Goal: Task Accomplishment & Management: Manage account settings

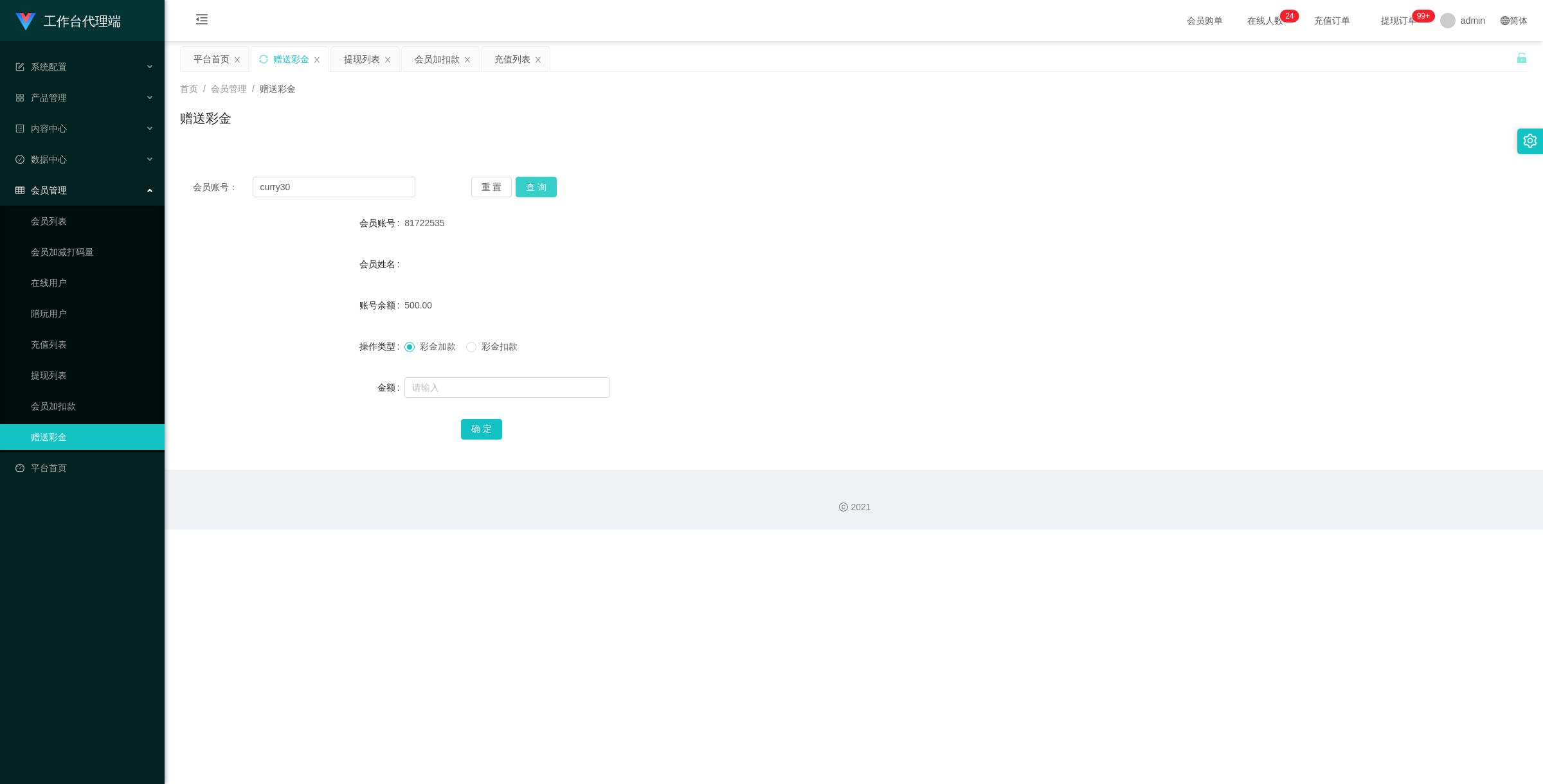
type input "curry30"
click at [545, 184] on button "查 询" at bounding box center [535, 187] width 41 height 21
click at [426, 402] on form "会员账号 curry30 会员姓名 账号余额 0.00 操作类型 彩金加款 彩金扣款 金额 确 定" at bounding box center [853, 326] width 1347 height 231
drag, startPoint x: 432, startPoint y: 398, endPoint x: 438, endPoint y: 383, distance: 16.2
click at [432, 395] on div at bounding box center [797, 387] width 786 height 26
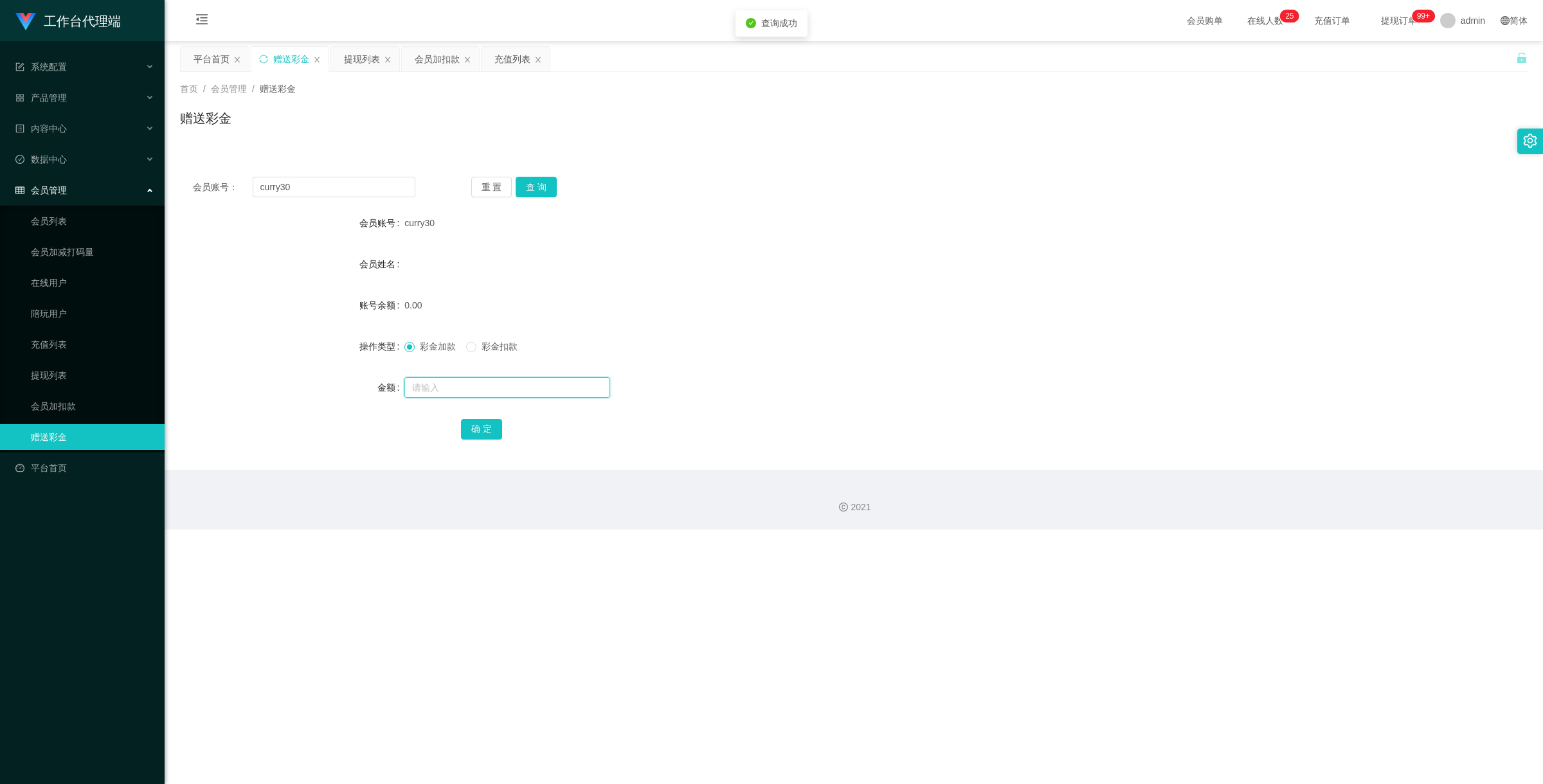
click at [438, 383] on input "text" at bounding box center [507, 388] width 205 height 21
type input "100"
click at [474, 435] on button "确 定" at bounding box center [481, 430] width 41 height 21
drag, startPoint x: 308, startPoint y: 188, endPoint x: 193, endPoint y: 161, distance: 118.1
click at [220, 166] on div "会员账号： curry30 重 置 查 询 会员账号 curry30 会员姓名 账号余额 100.00 操作类型 彩金加款 彩金扣款 金额 确 定" at bounding box center [853, 316] width 1347 height 306
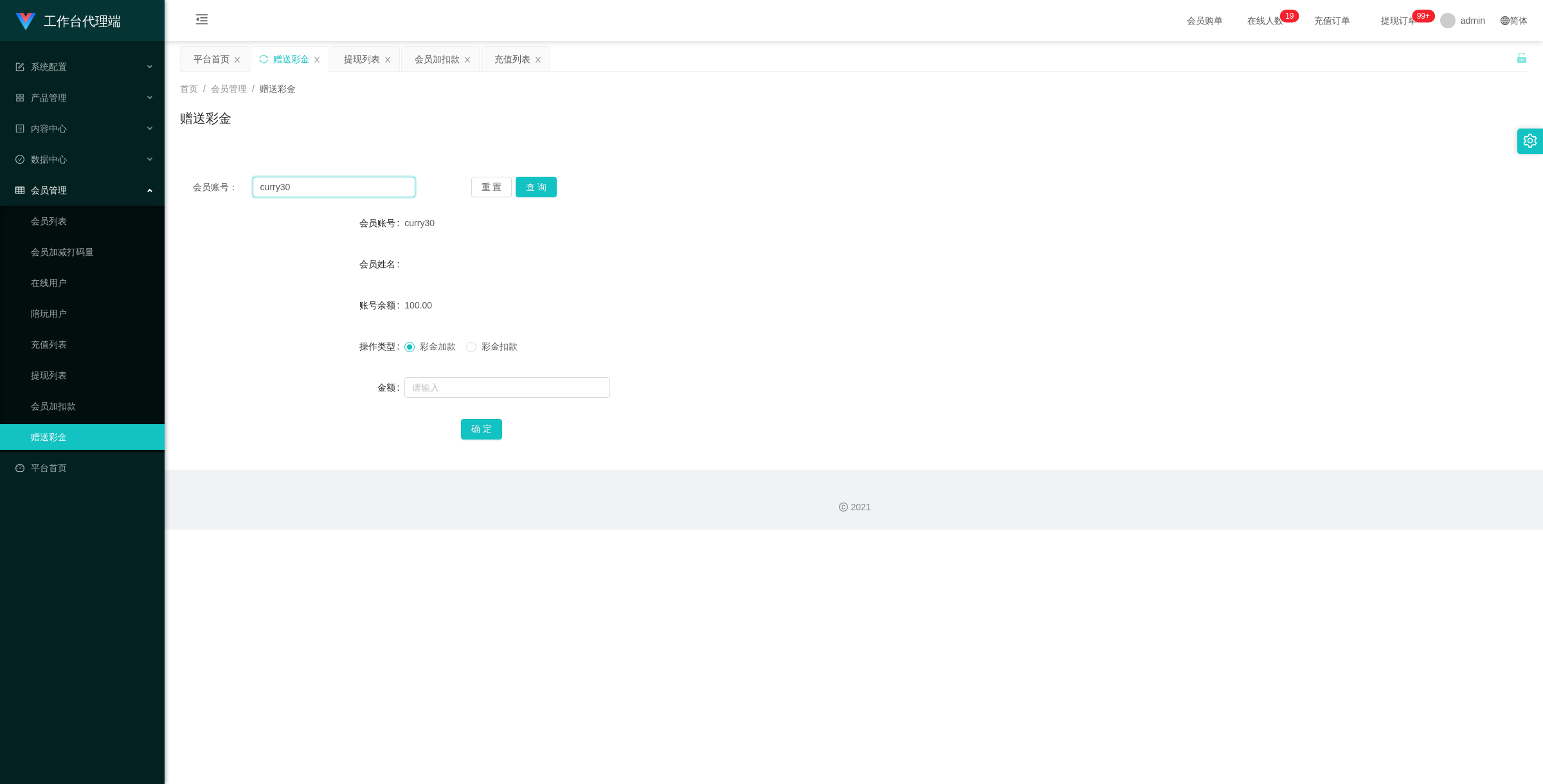
paste input "jin19920506"
type input "jin19920506"
drag, startPoint x: 545, startPoint y: 191, endPoint x: 539, endPoint y: 199, distance: 10.0
click at [545, 191] on button "查 询" at bounding box center [535, 187] width 41 height 21
click at [487, 394] on input "text" at bounding box center [507, 388] width 205 height 21
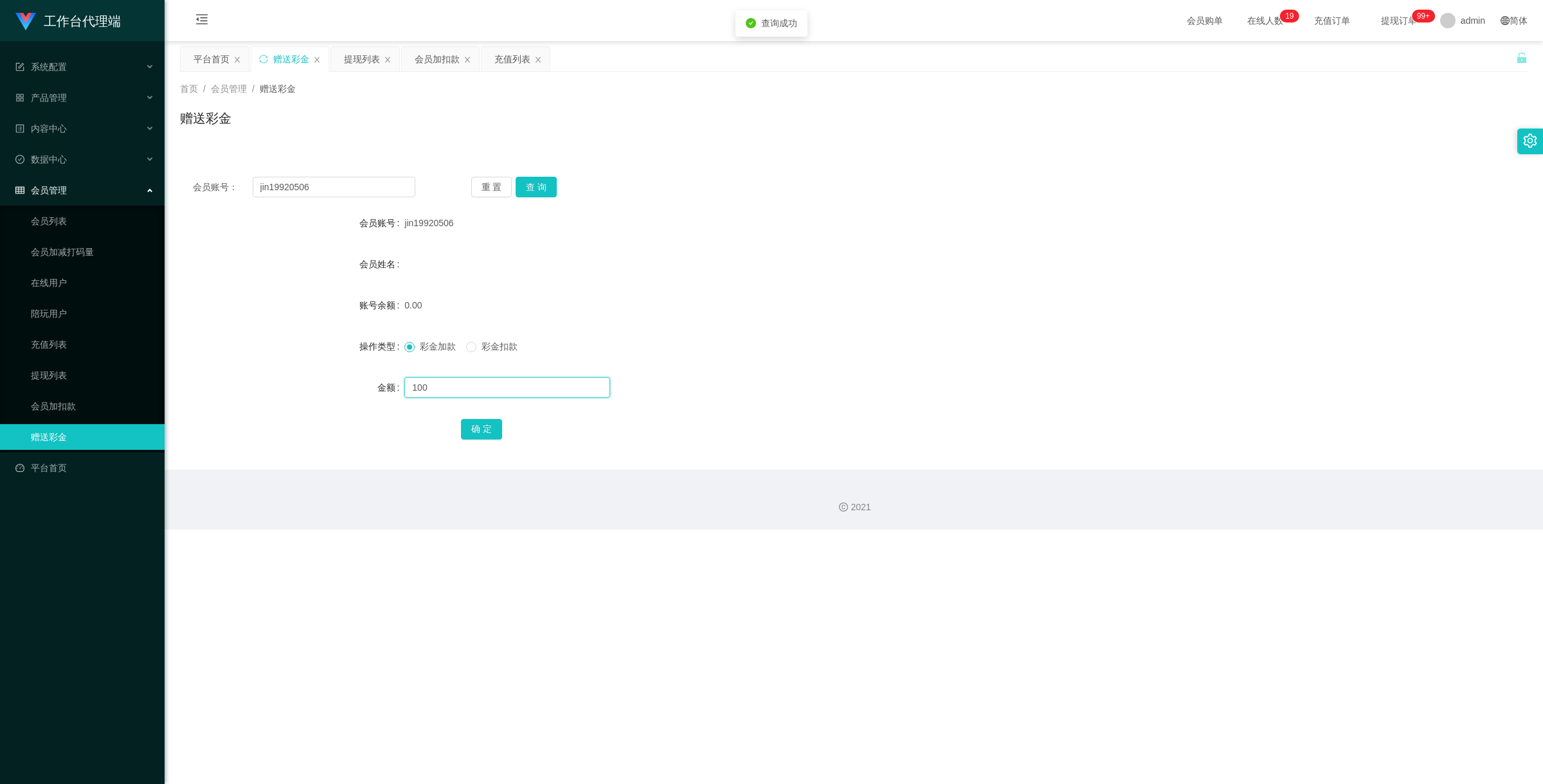
type input "100"
click at [503, 430] on div "确 定" at bounding box center [854, 428] width 786 height 26
click at [490, 428] on button "确 定" at bounding box center [481, 430] width 41 height 21
click at [531, 187] on button "查 询" at bounding box center [535, 187] width 41 height 21
click at [473, 394] on input "text" at bounding box center [507, 388] width 205 height 21
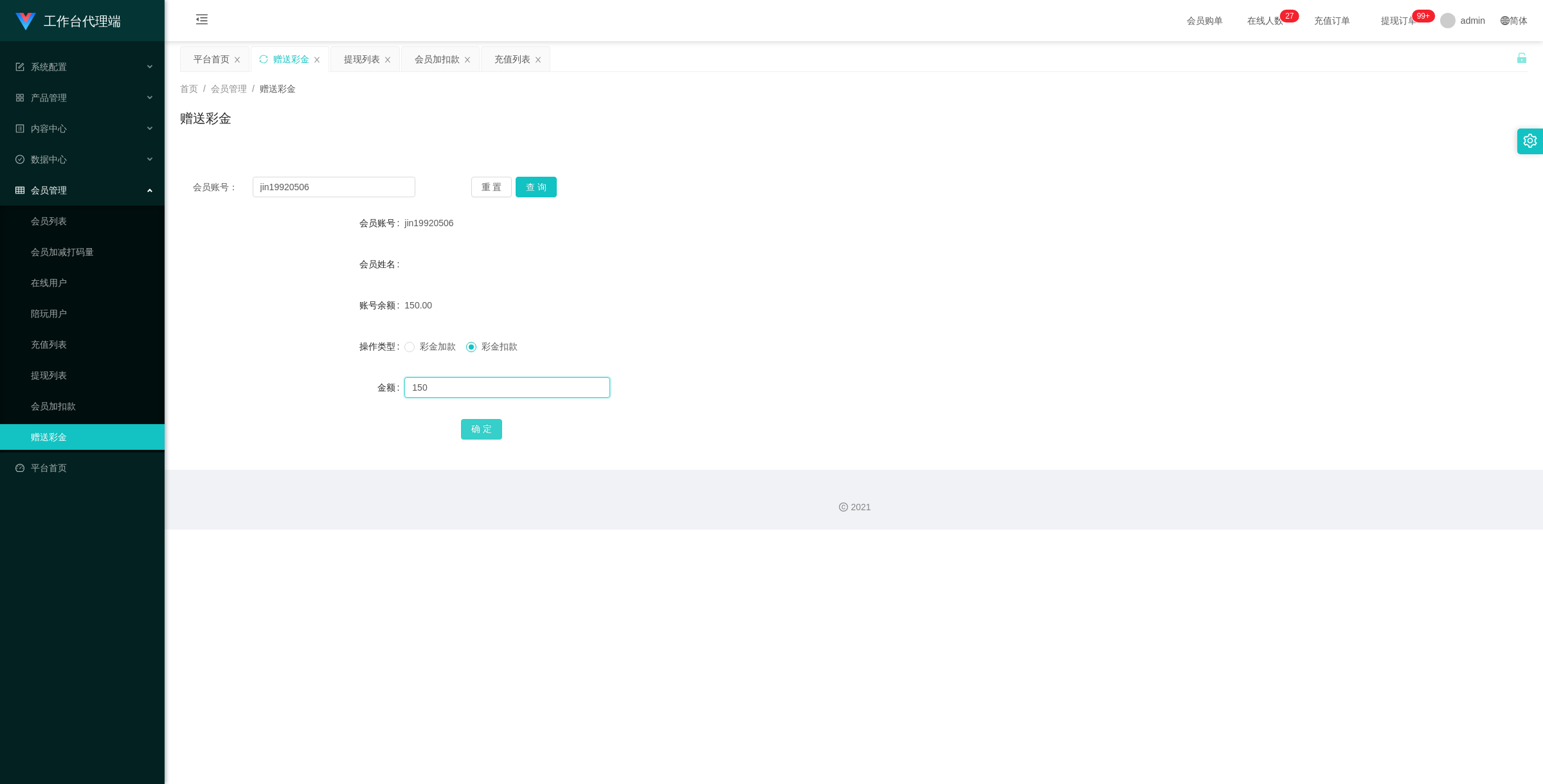
type input "150"
click at [483, 423] on button "确 定" at bounding box center [481, 430] width 41 height 21
drag, startPoint x: 345, startPoint y: 188, endPoint x: 62, endPoint y: 199, distance: 283.2
click at [63, 199] on section "工作台代理端 系统配置 产品管理 产品列表 产品预设置 开奖记录 注单管理 即时注单 内容中心 数据中心 会员管理 会员列表 会员加减打码量 在线用户 陪玩用…" at bounding box center [772, 265] width 1543 height 530
paste input "81285503"
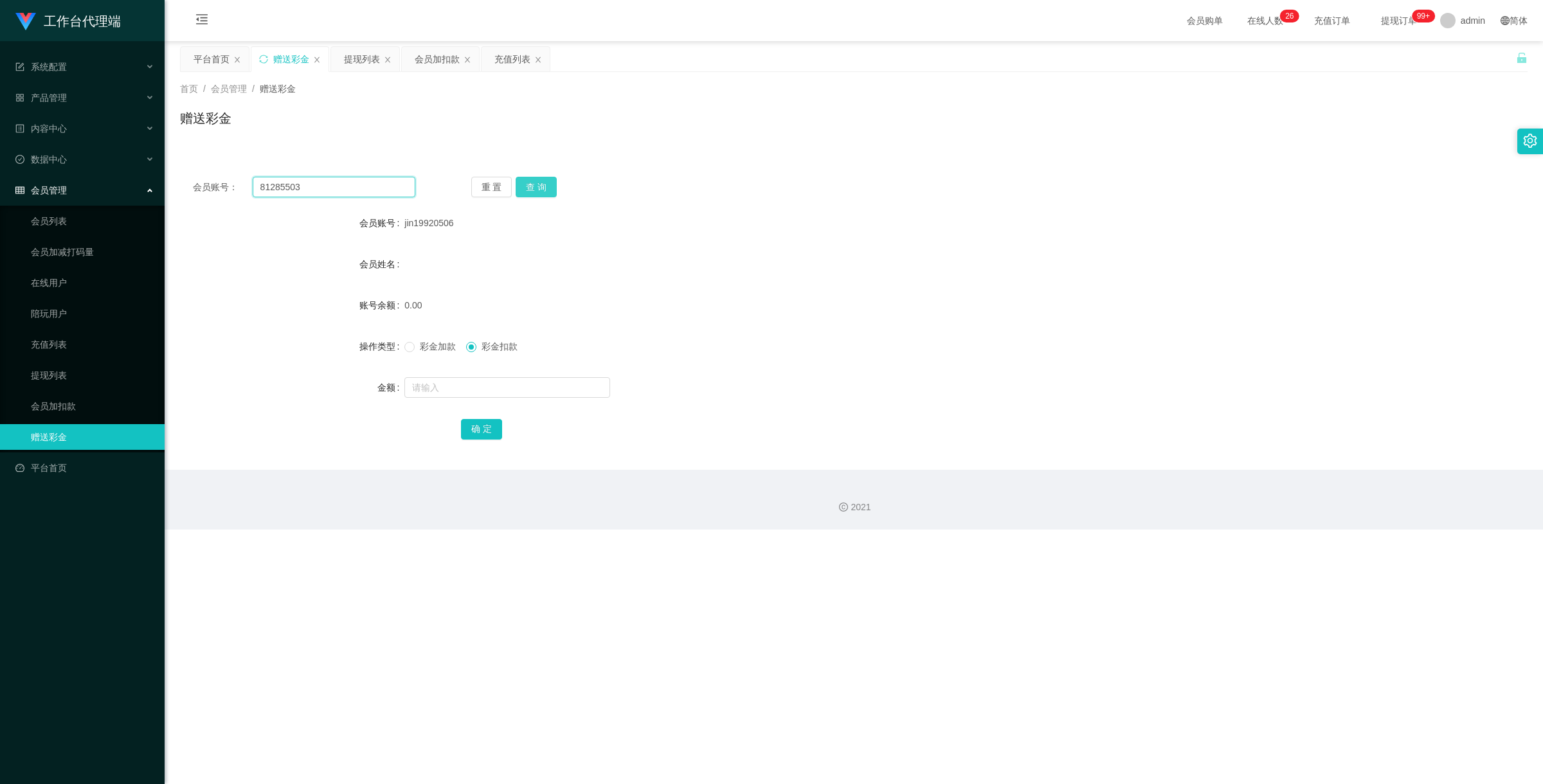
type input "81285503"
click at [548, 183] on button "查 询" at bounding box center [535, 187] width 41 height 21
click at [412, 355] on div "彩金加款 彩金扣款" at bounding box center [797, 346] width 786 height 26
click at [458, 384] on input "text" at bounding box center [507, 388] width 205 height 21
type input "100"
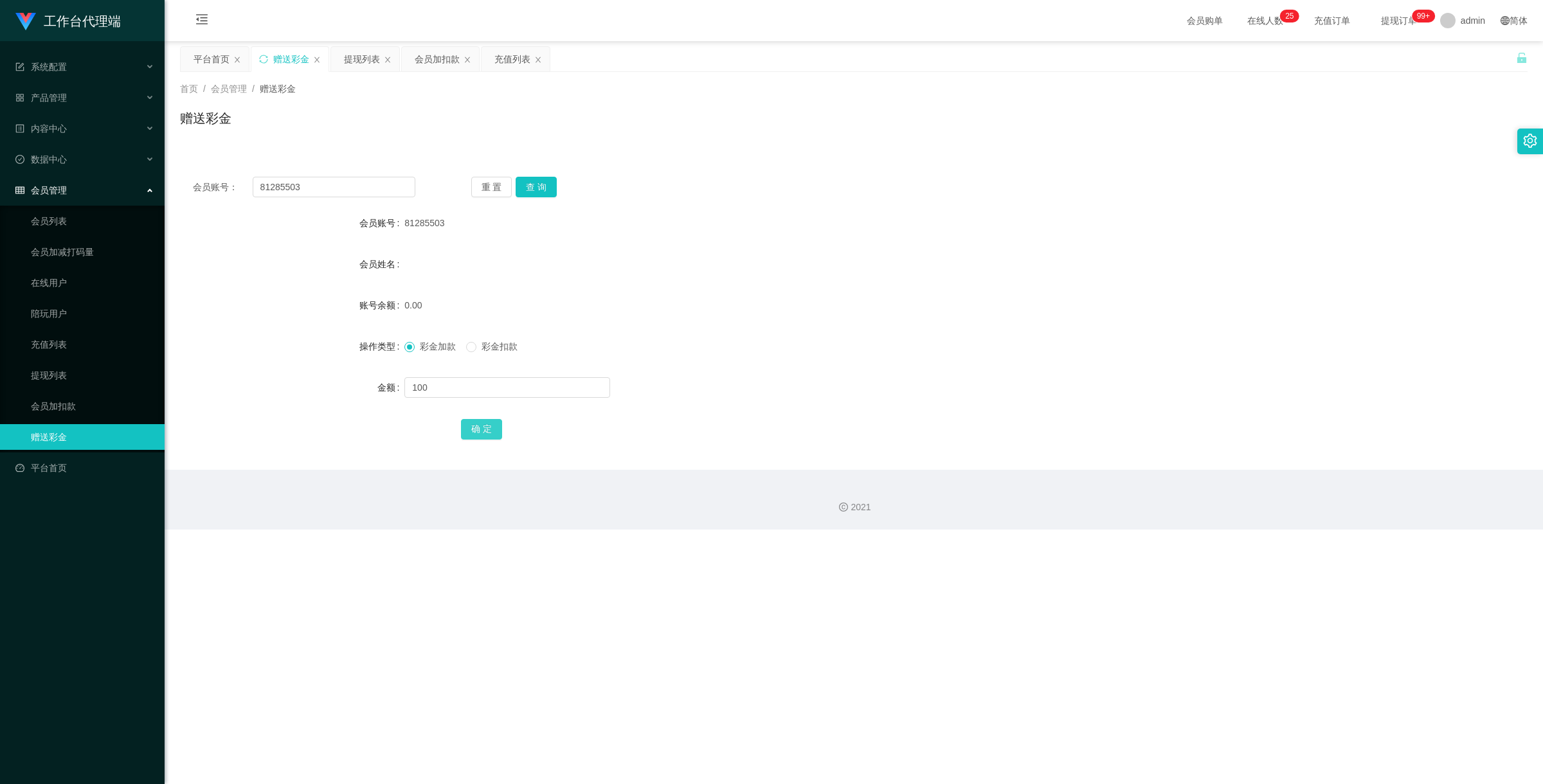
click at [481, 425] on button "确 定" at bounding box center [481, 430] width 41 height 21
drag, startPoint x: 323, startPoint y: 193, endPoint x: 219, endPoint y: 164, distance: 108.0
click at [219, 164] on div "会员账号： 81285503 重 置 查 询 会员账号 81285503 会员姓名 账号余额 100.00 操作类型 彩金加款 彩金扣款 金额 确 定" at bounding box center [853, 316] width 1347 height 306
paste input "668yW"
type input "668yW"
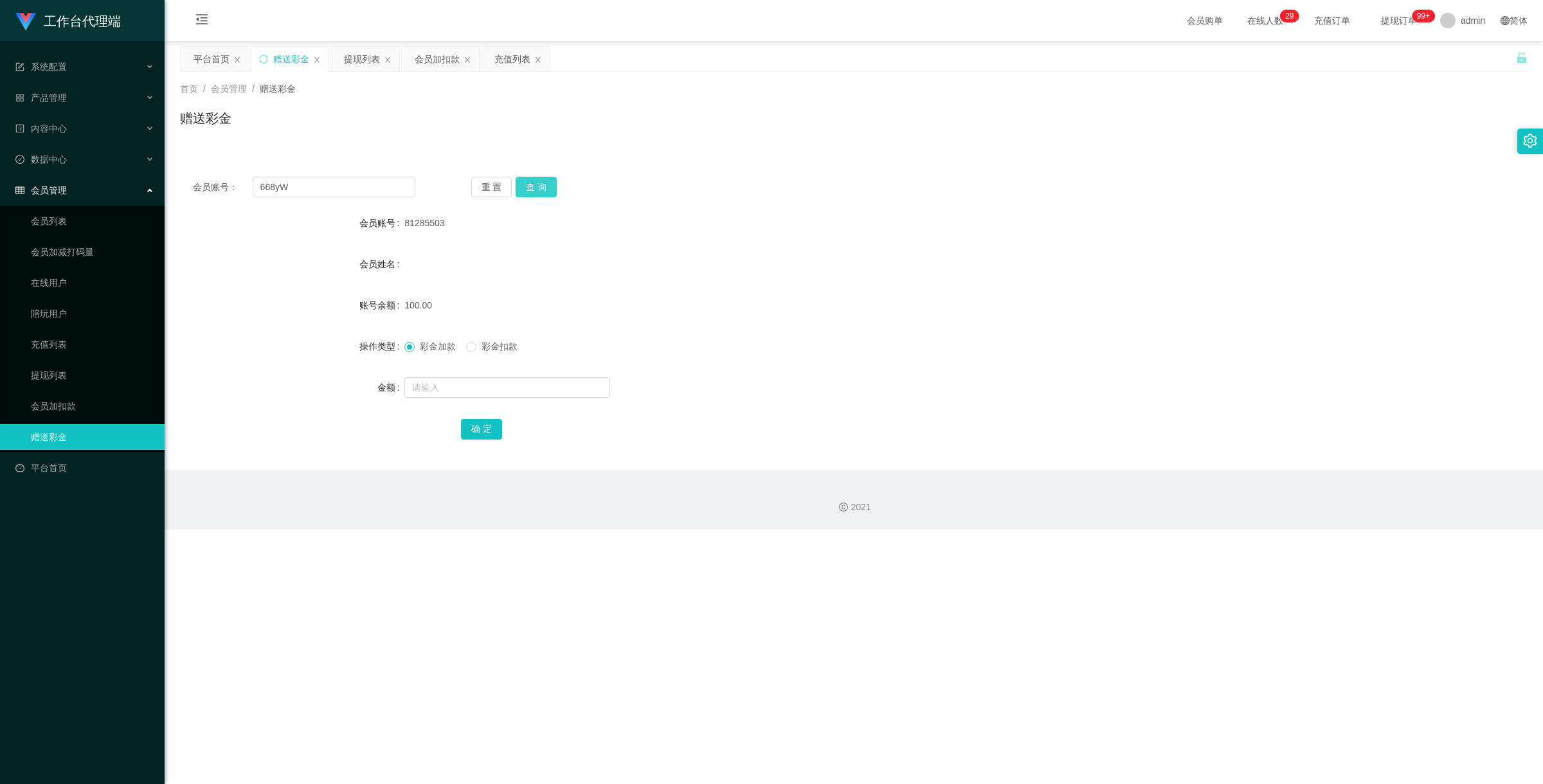
click at [540, 182] on button "查 询" at bounding box center [535, 187] width 41 height 21
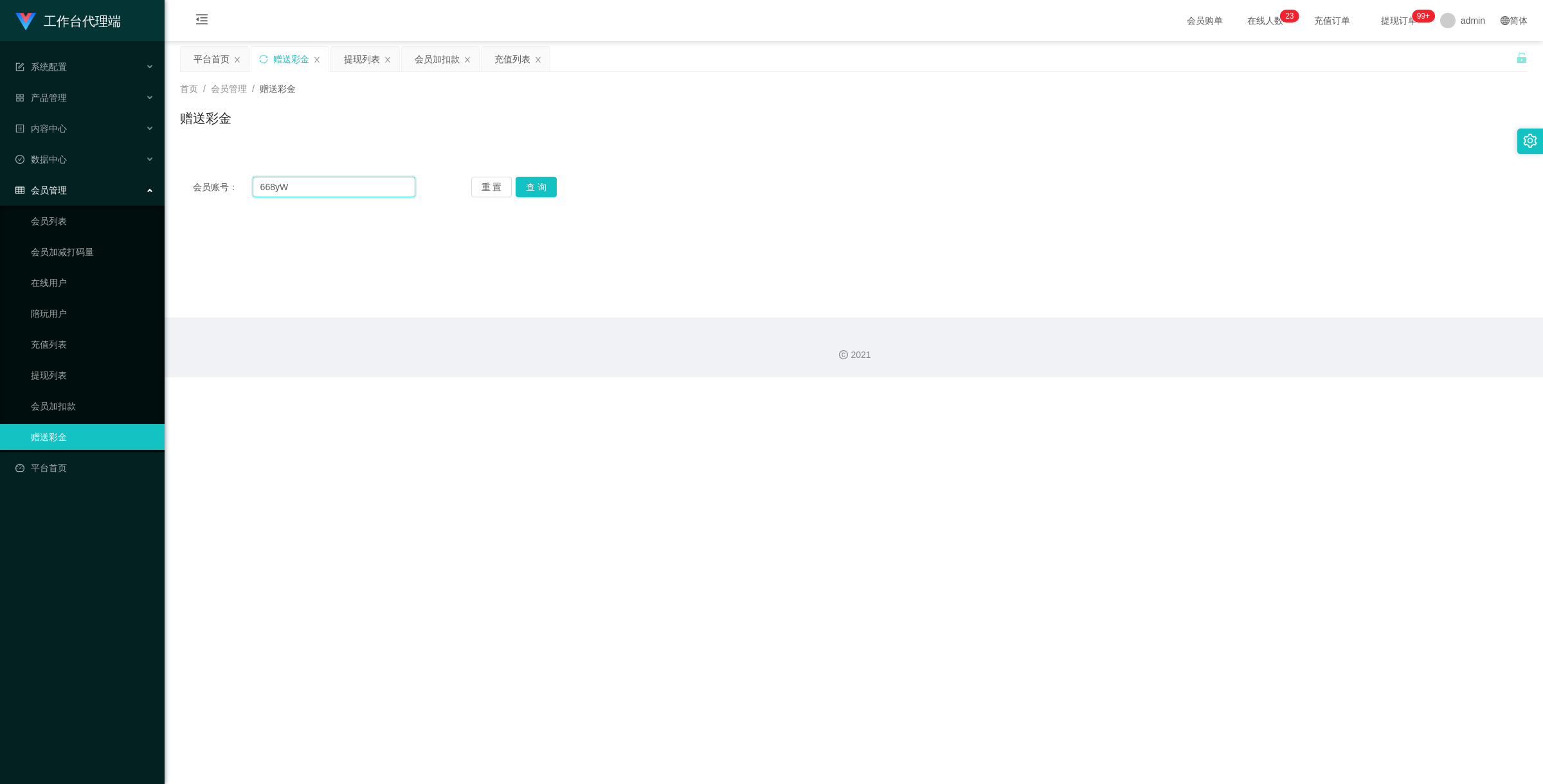
drag, startPoint x: 313, startPoint y: 190, endPoint x: 177, endPoint y: 155, distance: 140.4
click at [180, 156] on div "会员账号： 668yW 重 置 查 询 会员账号 81285503 会员姓名 账号余额 100.00 操作类型 彩金加款 彩金扣款 金额 确 定" at bounding box center [853, 179] width 1347 height 62
paste input "Mfig99"
type input "Mfig99"
drag, startPoint x: 561, startPoint y: 194, endPoint x: 549, endPoint y: 191, distance: 12.4
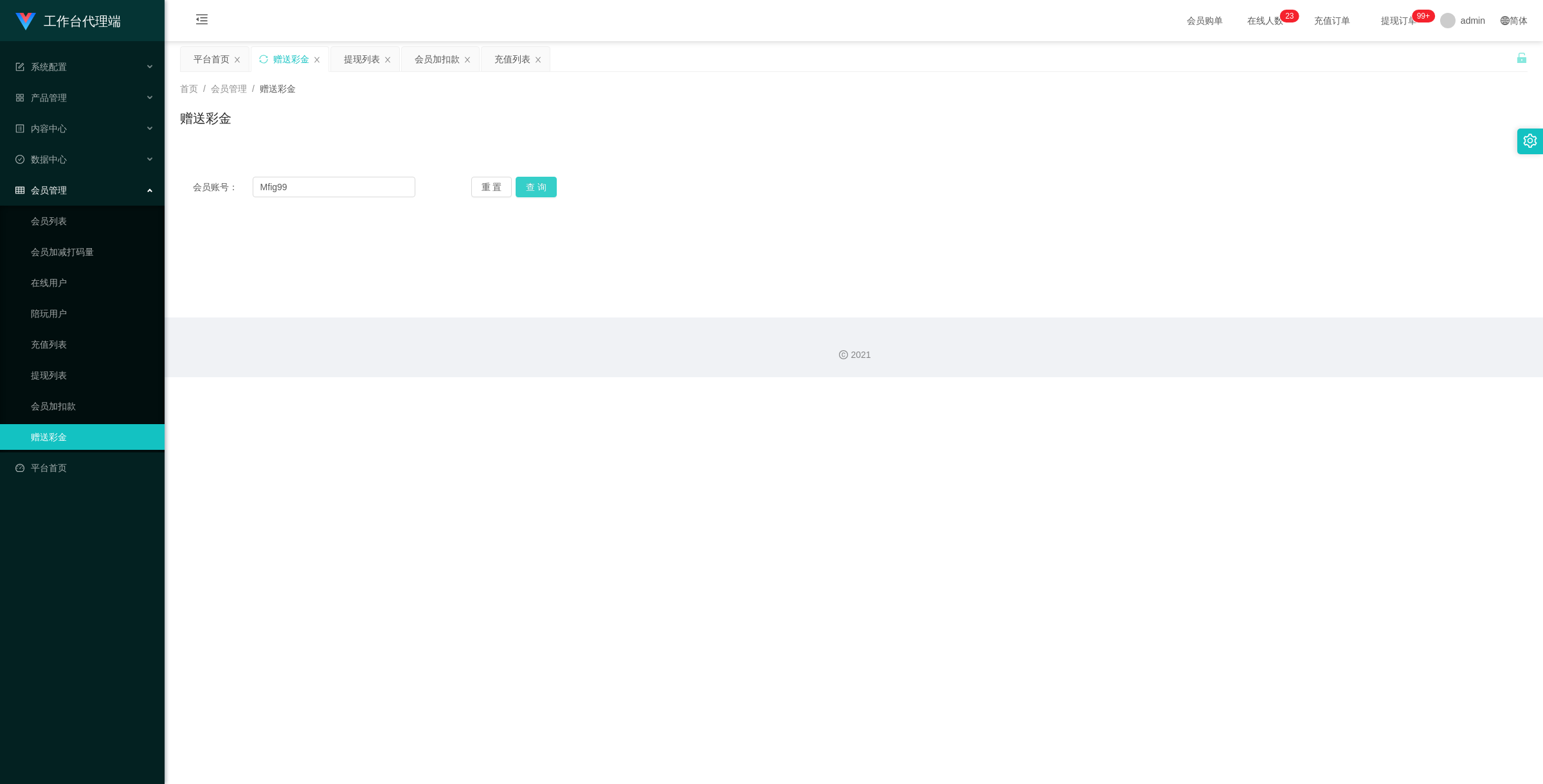
click at [561, 194] on div "重 置 查 询" at bounding box center [582, 187] width 222 height 21
click at [540, 187] on button "查 询" at bounding box center [535, 187] width 41 height 21
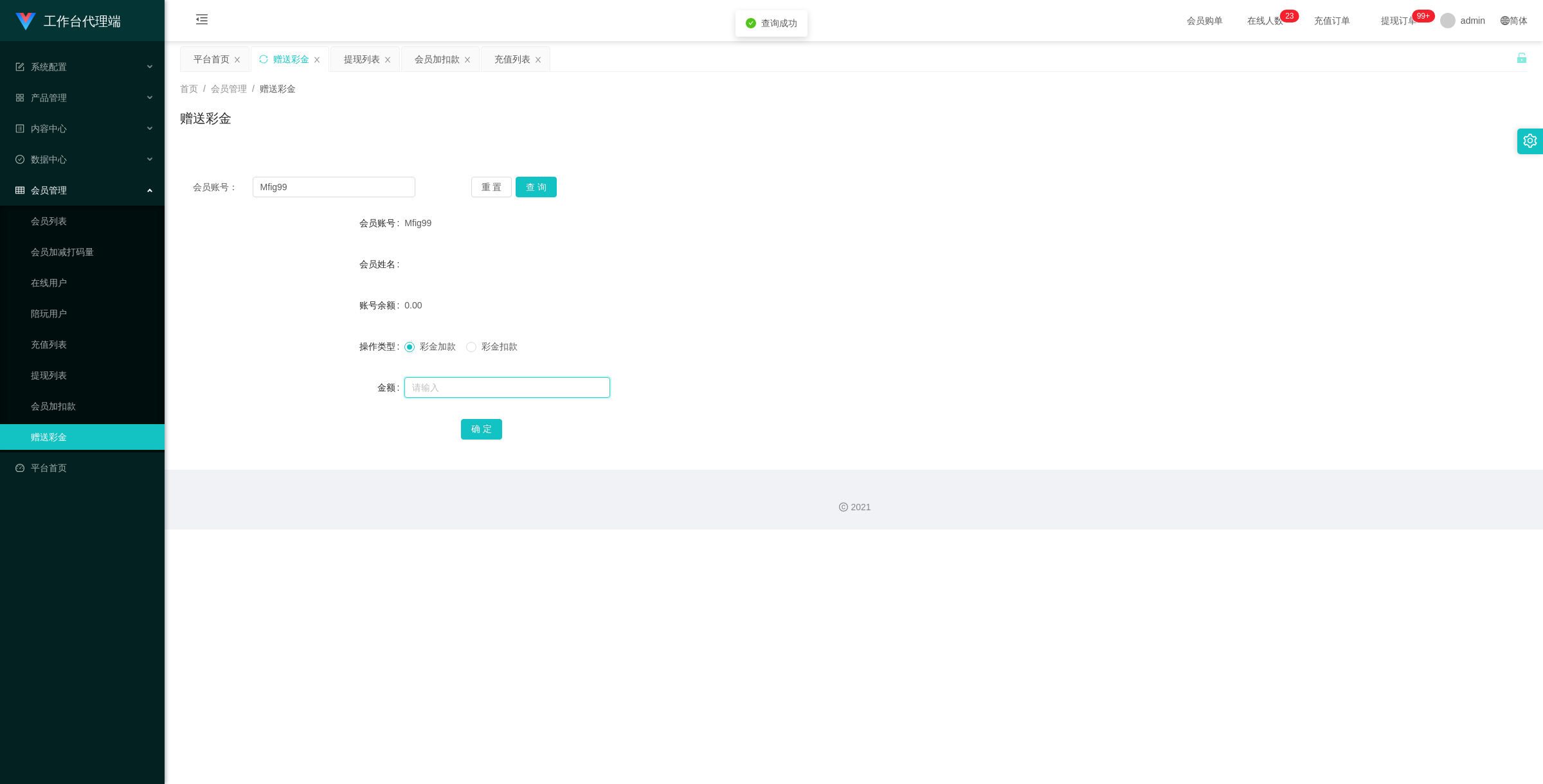
click at [482, 389] on input "text" at bounding box center [507, 388] width 205 height 21
type input "100"
click at [464, 426] on button "确 定" at bounding box center [481, 430] width 41 height 21
drag, startPoint x: 308, startPoint y: 188, endPoint x: 231, endPoint y: 171, distance: 78.9
click at [246, 173] on div "会员账号： Mfig99 重 置 查 询 会员账号 Mfig99 会员姓名 账号余额 100.00 操作类型 彩金加款 彩金扣款 金额 确 定" at bounding box center [853, 316] width 1347 height 306
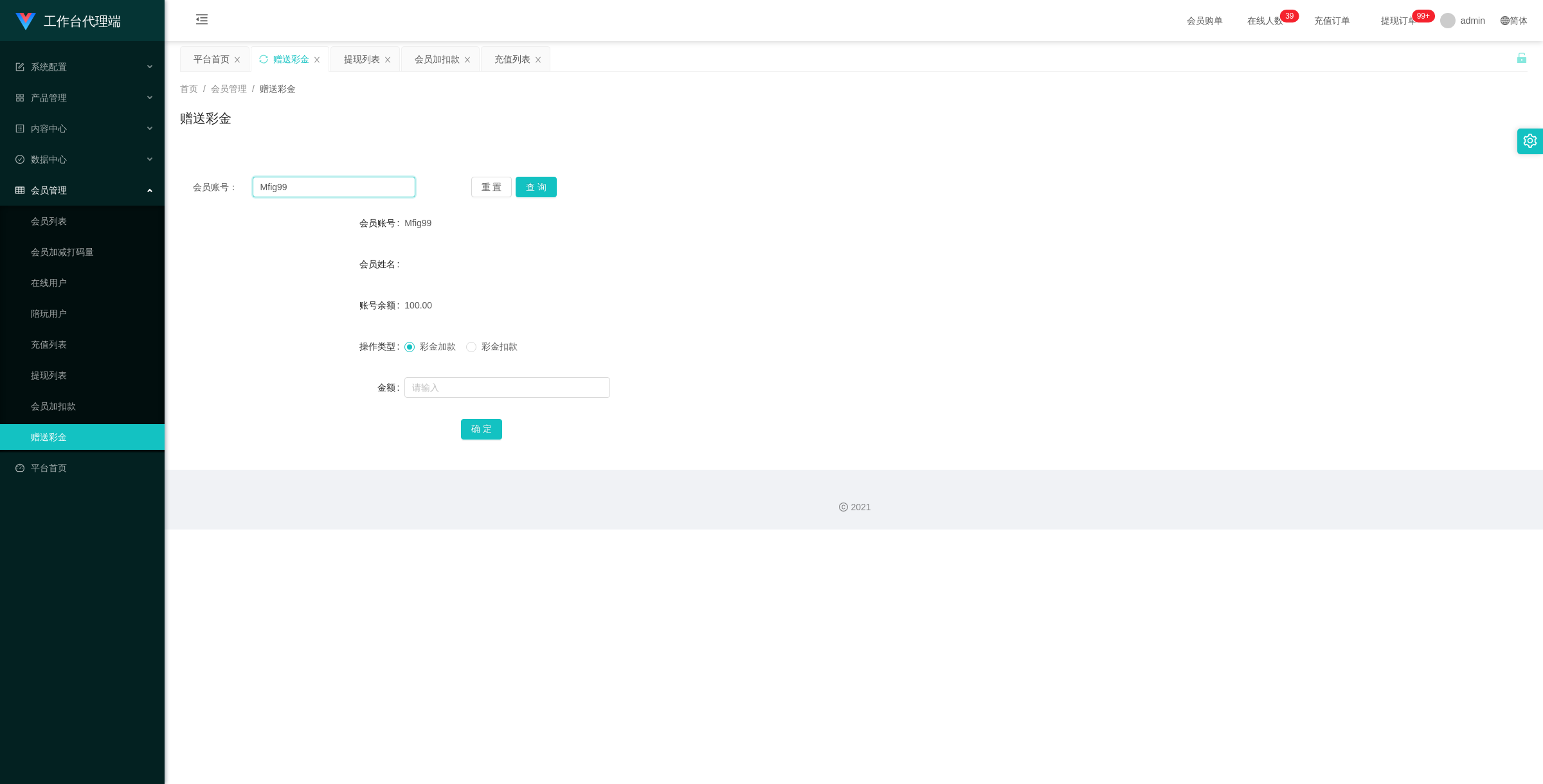
paste input "81722535"
click at [549, 191] on button "查 询" at bounding box center [535, 187] width 41 height 21
drag, startPoint x: 316, startPoint y: 188, endPoint x: 181, endPoint y: 180, distance: 135.2
click at [132, 171] on section "工作台代理端 系统配置 产品管理 产品列表 产品预设置 开奖记录 注单管理 即时注单 内容中心 数据中心 会员管理 会员列表 会员加减打码量 在线用户 陪玩用…" at bounding box center [772, 265] width 1543 height 530
paste input "xiaochun123456"
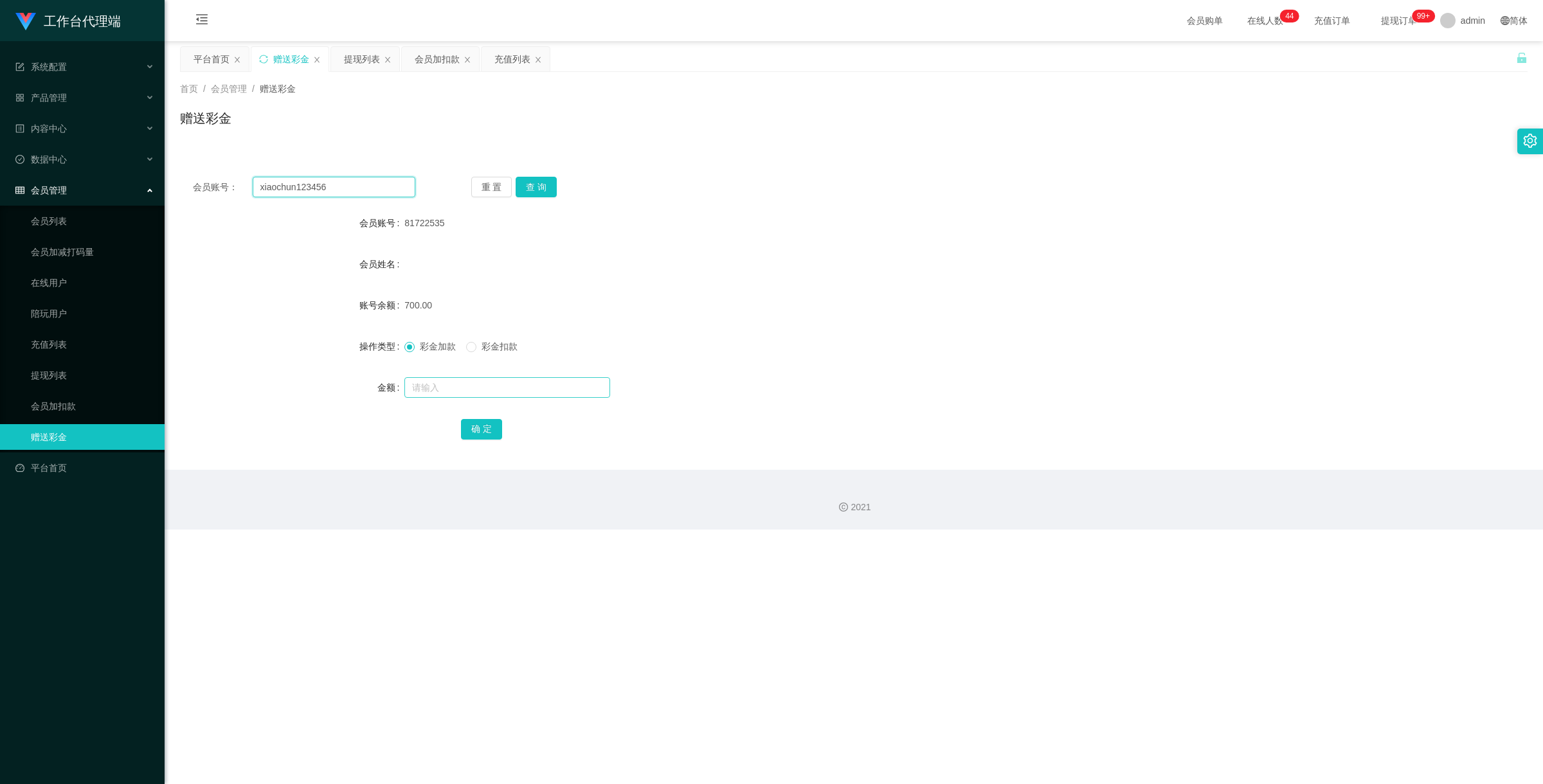
type input "xiaochun123456"
click at [506, 386] on input "text" at bounding box center [507, 388] width 205 height 21
type input "100"
click at [474, 432] on button "确 定" at bounding box center [481, 430] width 41 height 21
click at [470, 391] on input "text" at bounding box center [507, 388] width 205 height 21
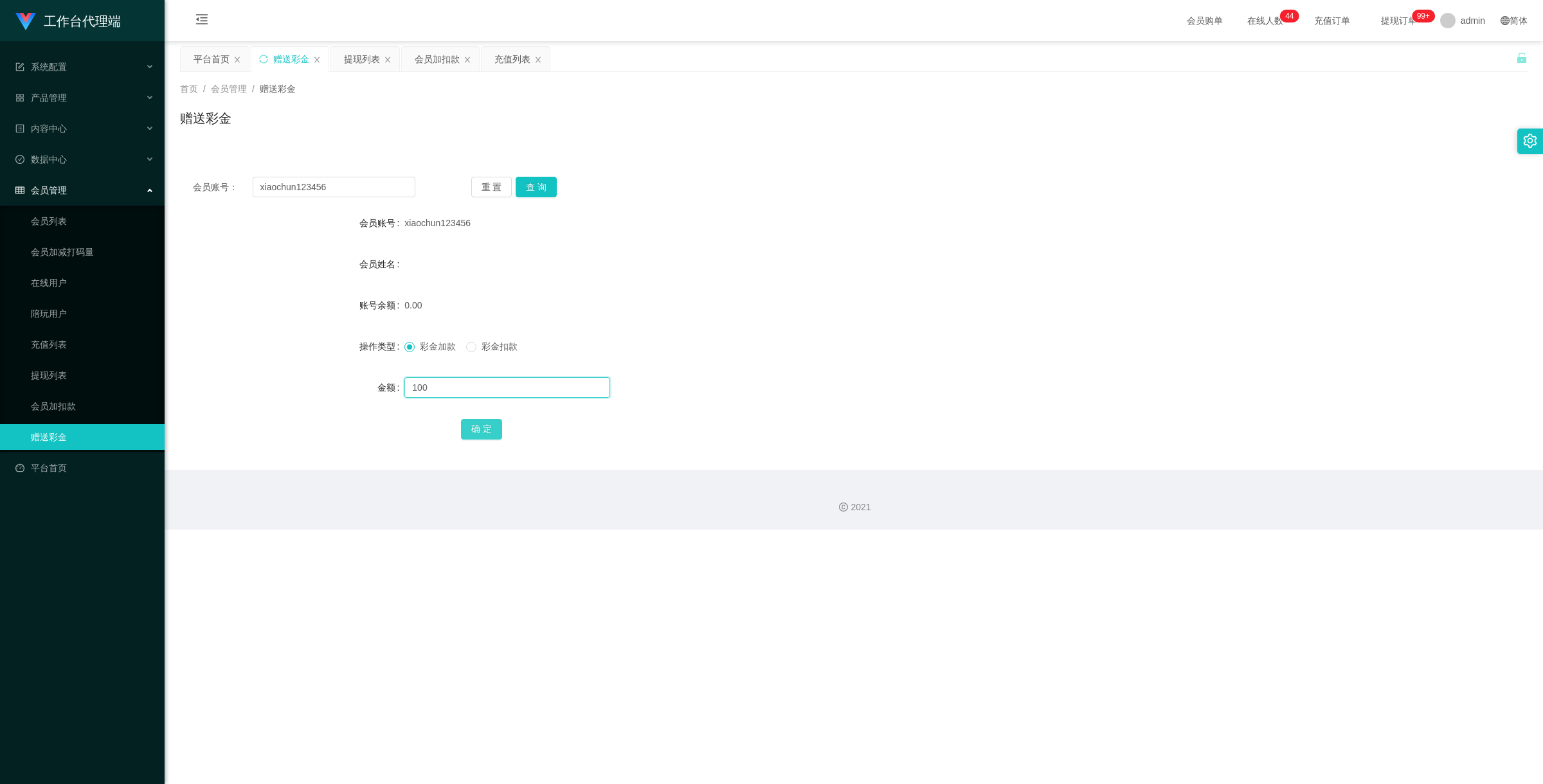
type input "100"
click at [494, 431] on button "确 定" at bounding box center [481, 430] width 41 height 21
drag, startPoint x: 343, startPoint y: 188, endPoint x: 224, endPoint y: 181, distance: 119.2
click at [242, 181] on div "会员账号： xiaochun123456" at bounding box center [304, 187] width 222 height 21
paste input "81722535"
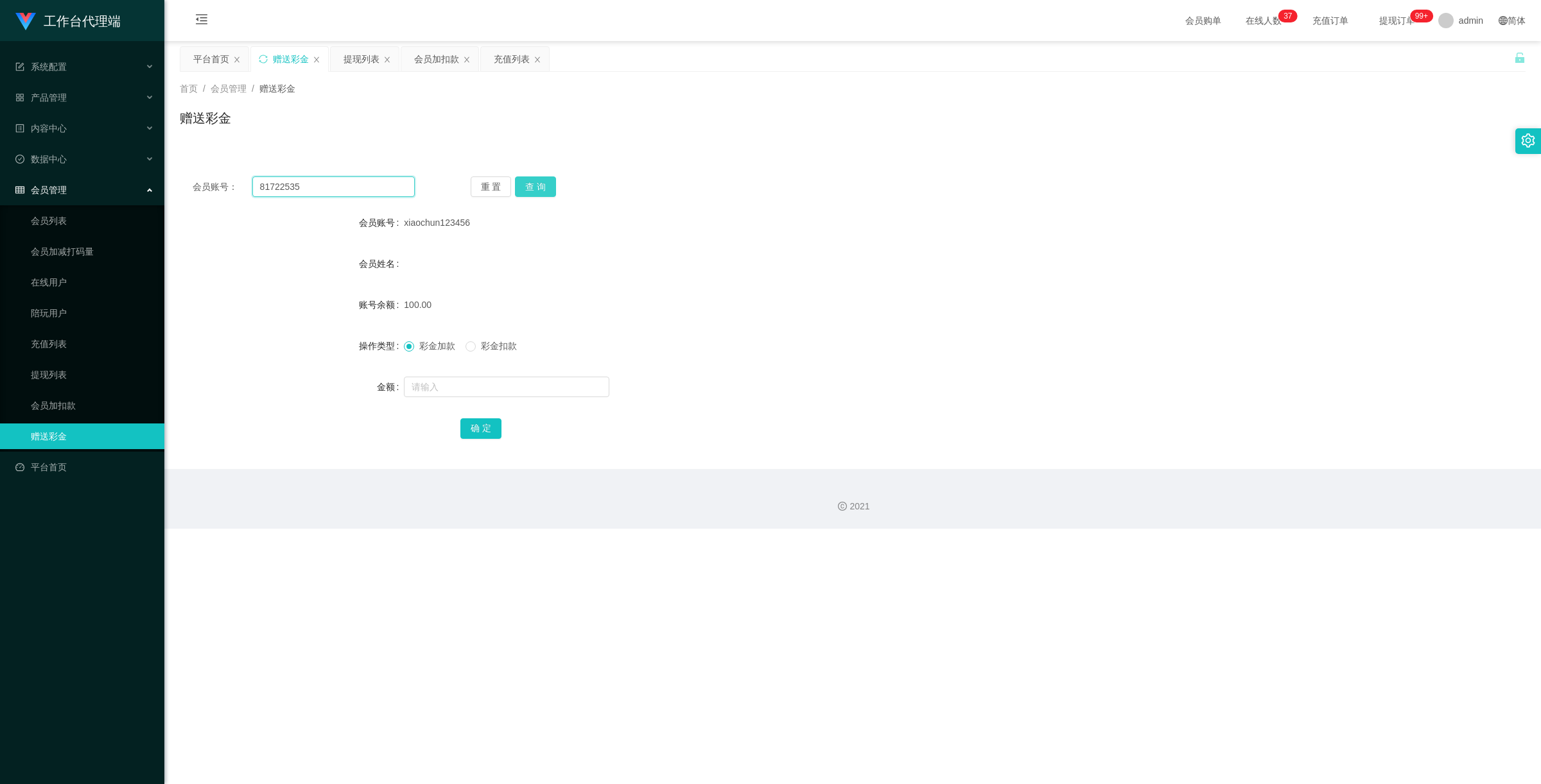
type input "81722535"
click at [531, 191] on button "查 询" at bounding box center [535, 187] width 41 height 21
click at [42, 379] on link "提现列表" at bounding box center [92, 375] width 123 height 26
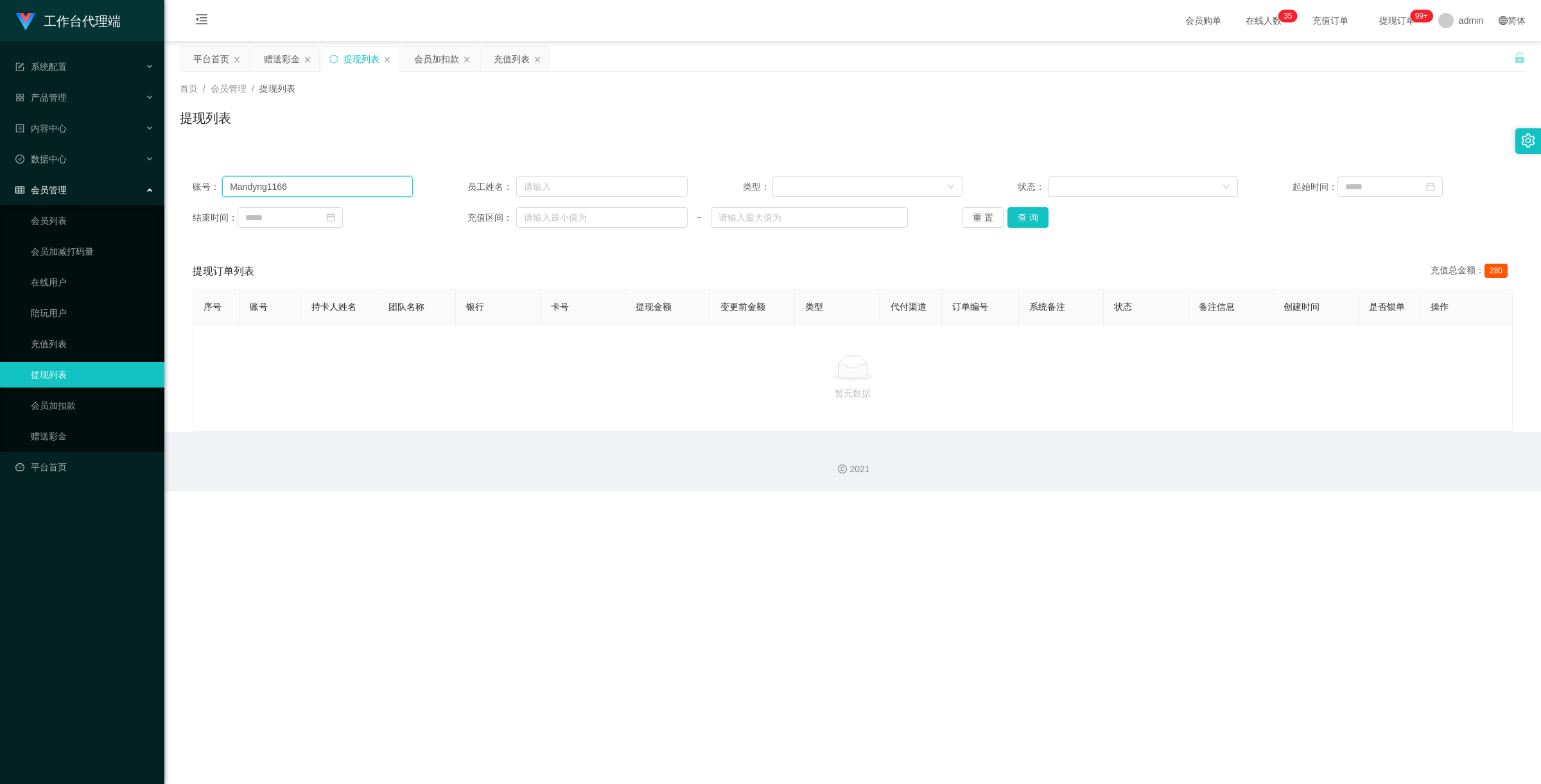
drag, startPoint x: 332, startPoint y: 185, endPoint x: 148, endPoint y: 181, distance: 184.0
click at [148, 181] on section "工作台代理端 系统配置 产品管理 产品列表 产品预设置 开奖记录 注单管理 即时注单 内容中心 数据中心 会员管理 会员列表 会员加减打码量 在线用户 陪玩用…" at bounding box center [770, 245] width 1541 height 491
paste input "81722535"
type input "81722535"
click at [1034, 221] on button "查 询" at bounding box center [1027, 218] width 41 height 21
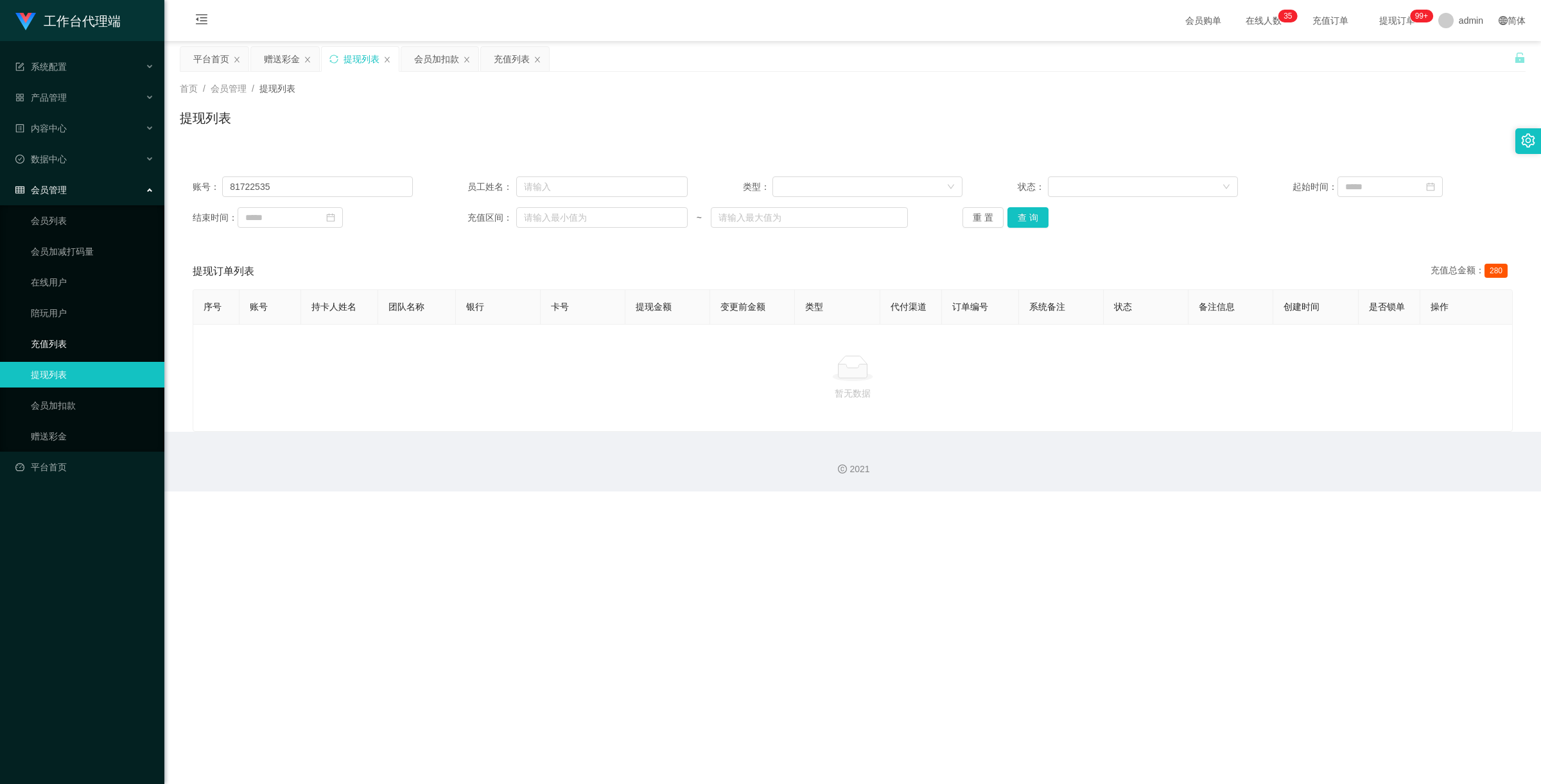
click at [97, 338] on link "充值列表" at bounding box center [92, 343] width 123 height 26
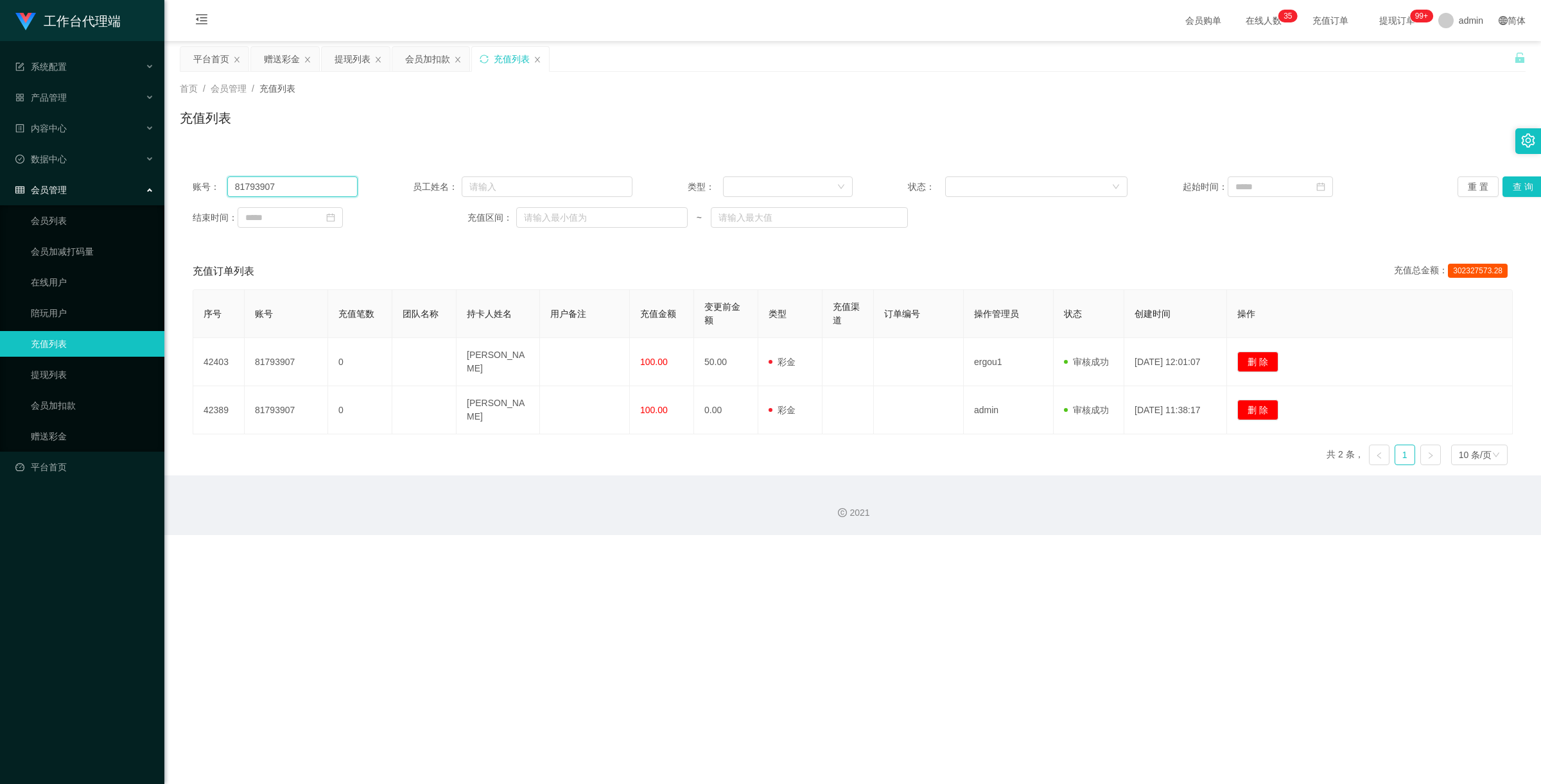
drag, startPoint x: 300, startPoint y: 188, endPoint x: 74, endPoint y: 189, distance: 226.0
click at [75, 189] on section "工作台代理端 系统配置 产品管理 产品列表 产品预设置 开奖记录 注单管理 即时注单 内容中心 数据中心 会员管理 会员列表 会员加减打码量 在线用户 陪玩用…" at bounding box center [770, 268] width 1541 height 535
paste input "22535"
type input "81722535"
click at [1506, 188] on button "查 询" at bounding box center [1522, 187] width 41 height 21
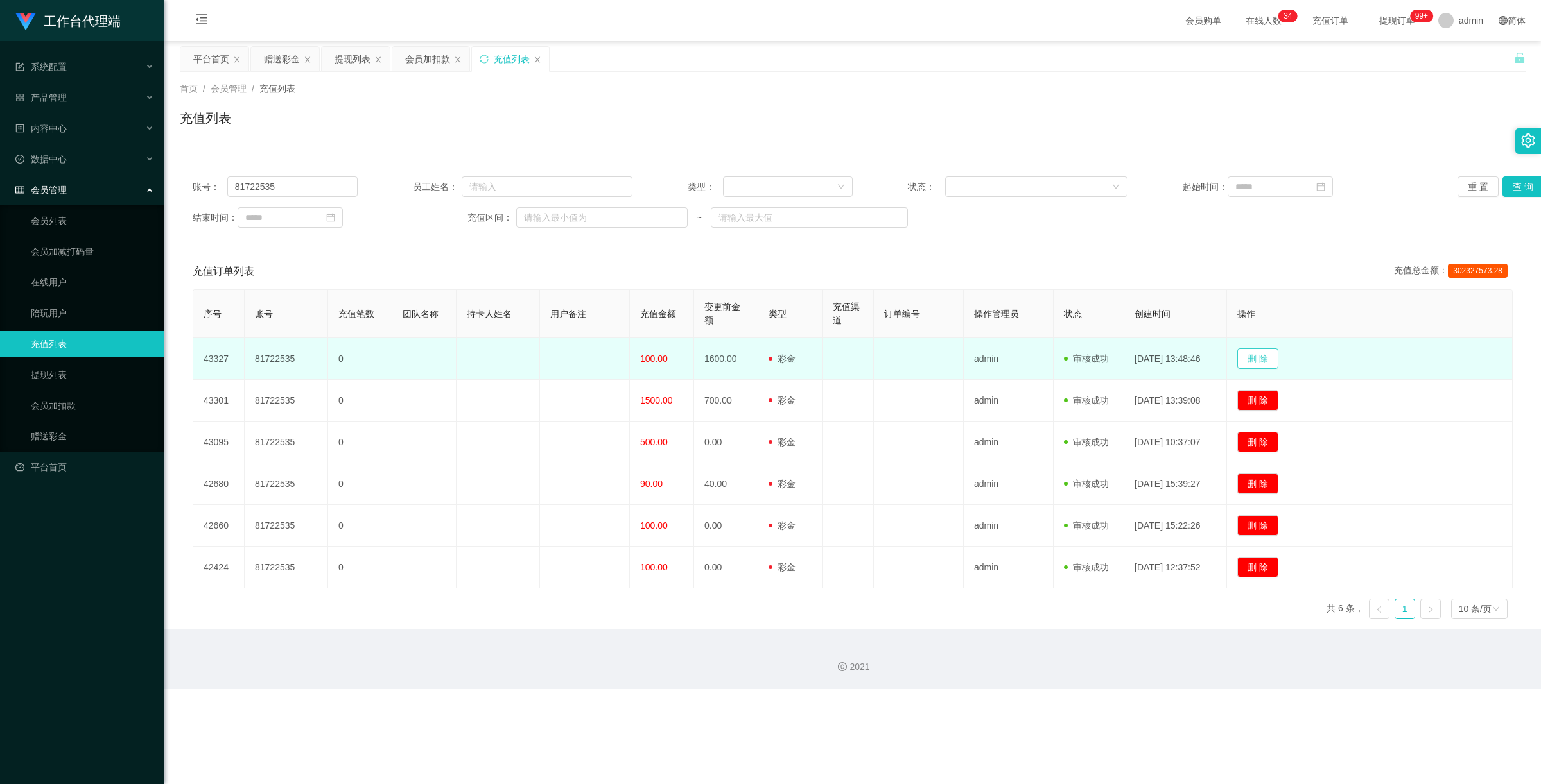
click at [1249, 364] on button "删 除" at bounding box center [1257, 359] width 41 height 21
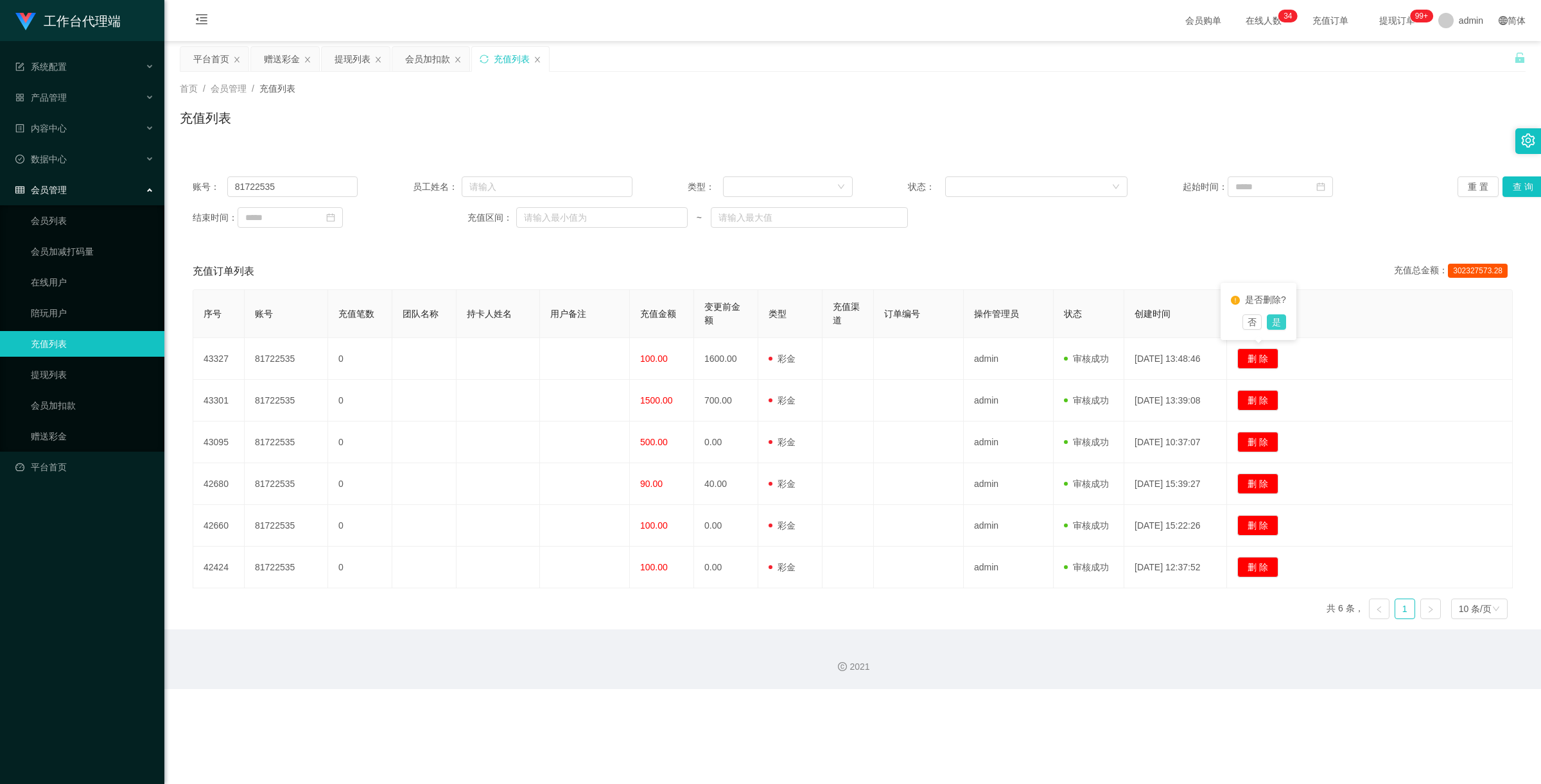
click at [1275, 324] on button "是" at bounding box center [1276, 322] width 19 height 15
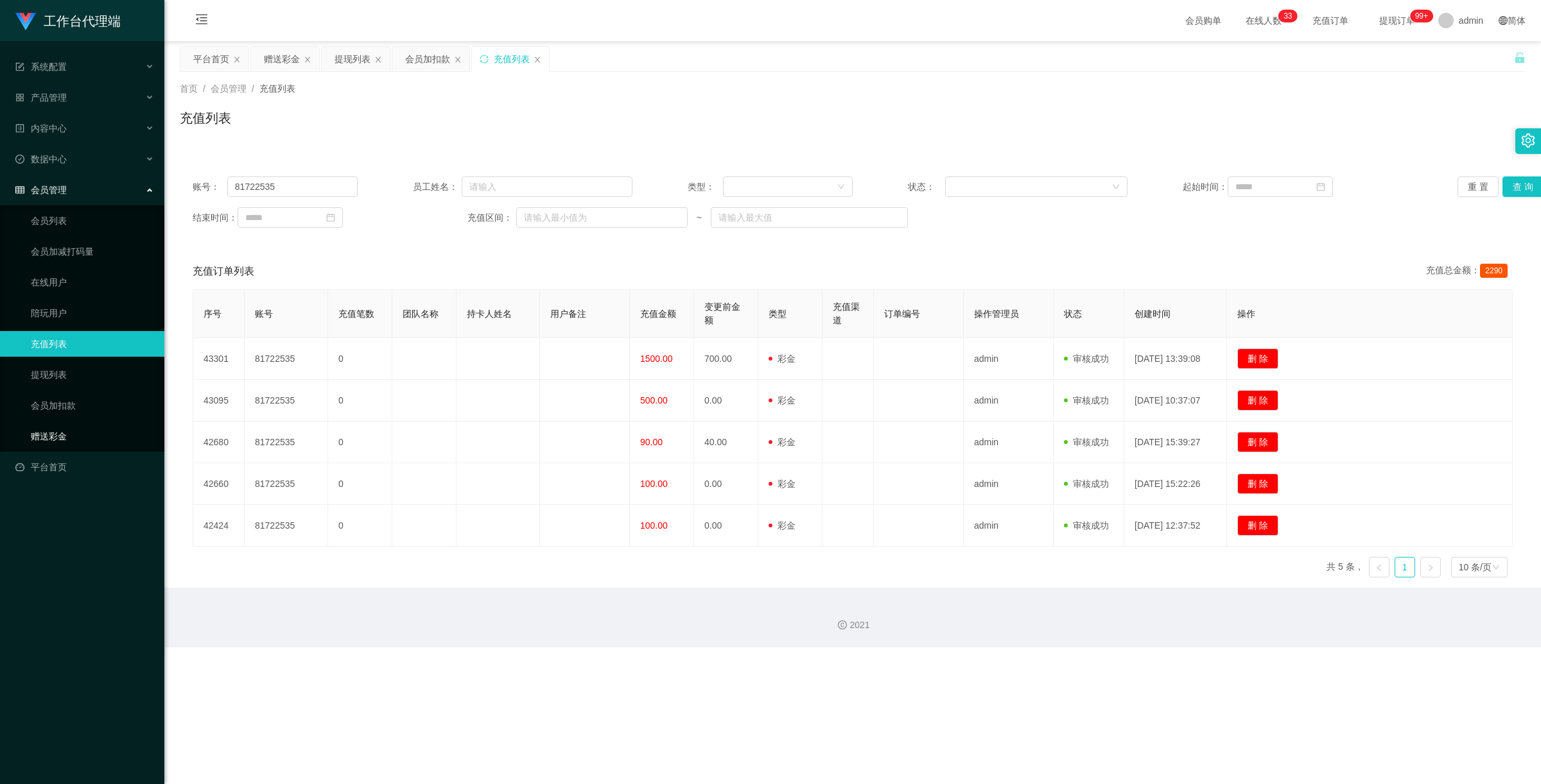
drag, startPoint x: 61, startPoint y: 430, endPoint x: 209, endPoint y: 402, distance: 150.6
click at [61, 430] on link "赠送彩金" at bounding box center [92, 436] width 123 height 26
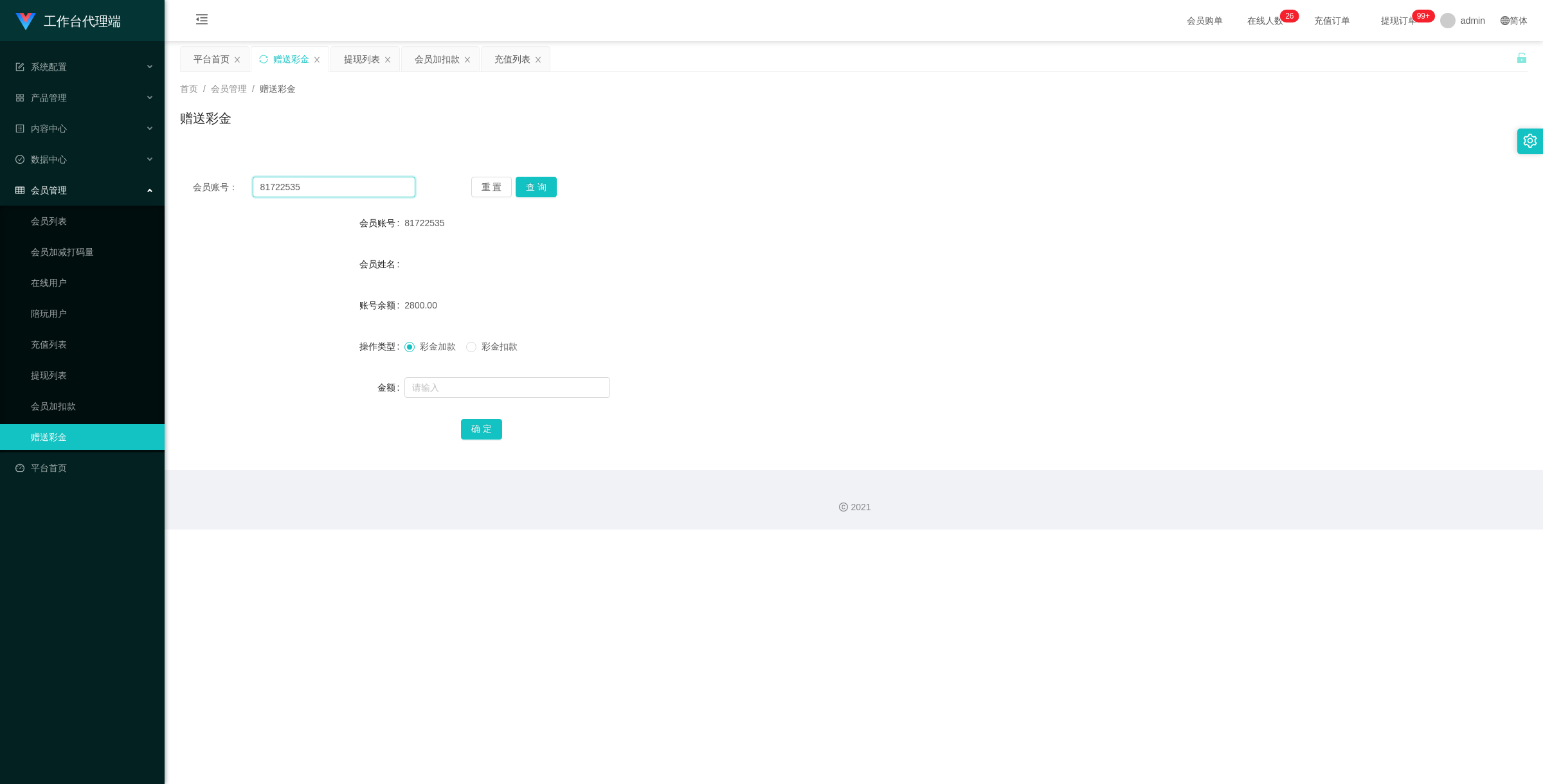
drag, startPoint x: 322, startPoint y: 191, endPoint x: 178, endPoint y: 174, distance: 145.0
click at [187, 171] on div "会员账号： 81722535 重 置 查 询 会员账号 81722535 会员姓名 账号余额 2800.00 操作类型 彩金加款 彩金扣款 金额 确 定" at bounding box center [853, 316] width 1347 height 306
paste input "xiaochun123456"
type input "xiaochun123456"
click at [545, 180] on button "查 询" at bounding box center [535, 187] width 41 height 21
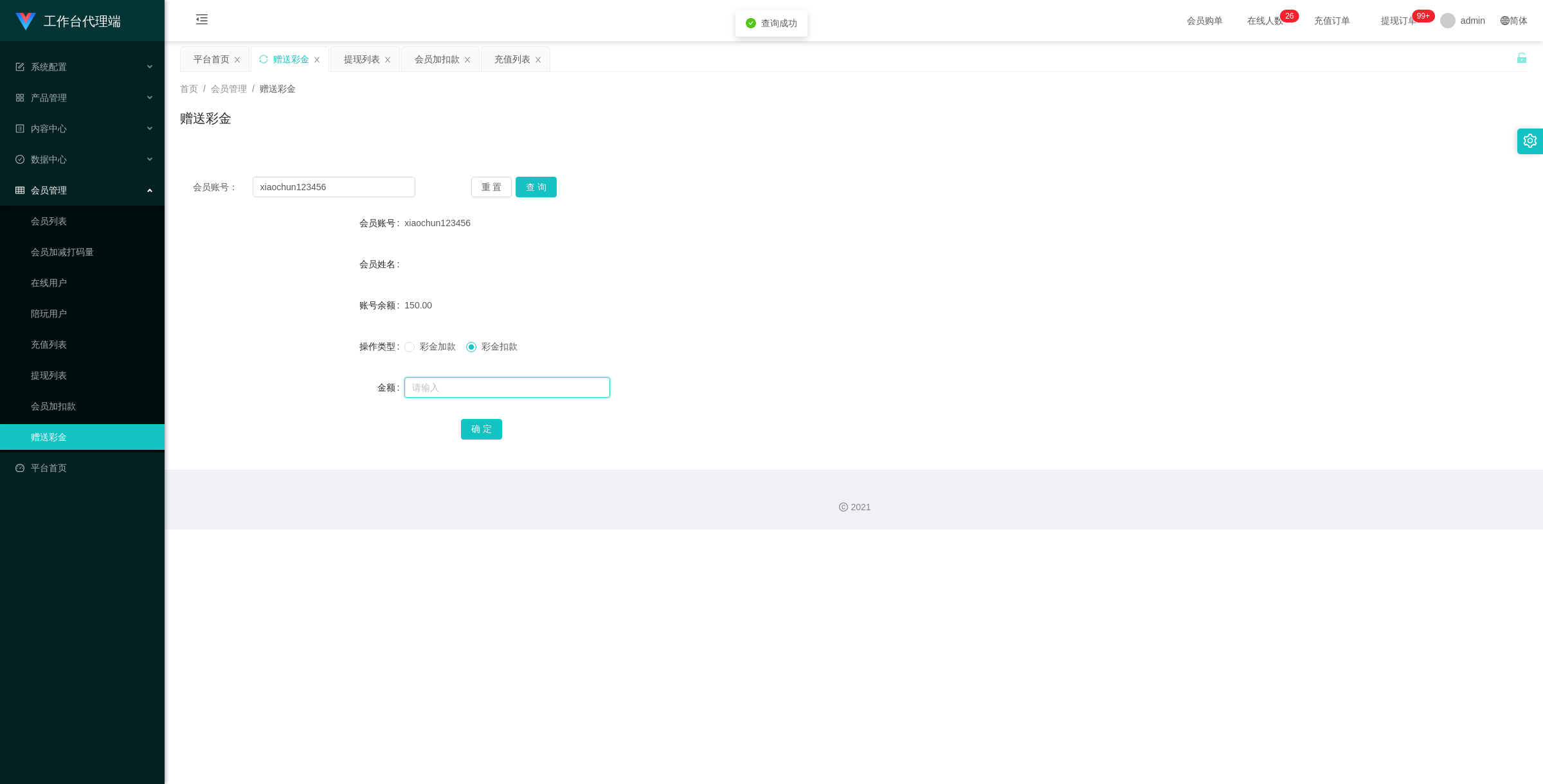
click at [478, 381] on input "text" at bounding box center [507, 388] width 205 height 21
type input "150"
click at [481, 424] on button "确 定" at bounding box center [481, 430] width 41 height 21
drag, startPoint x: 303, startPoint y: 185, endPoint x: 78, endPoint y: 146, distance: 228.4
click at [113, 146] on section "工作台代理端 系统配置 产品管理 产品列表 产品预设置 开奖记录 注单管理 即时注单 内容中心 数据中心 会员管理 会员列表 会员加减打码量 在线用户 陪玩用…" at bounding box center [772, 265] width 1543 height 530
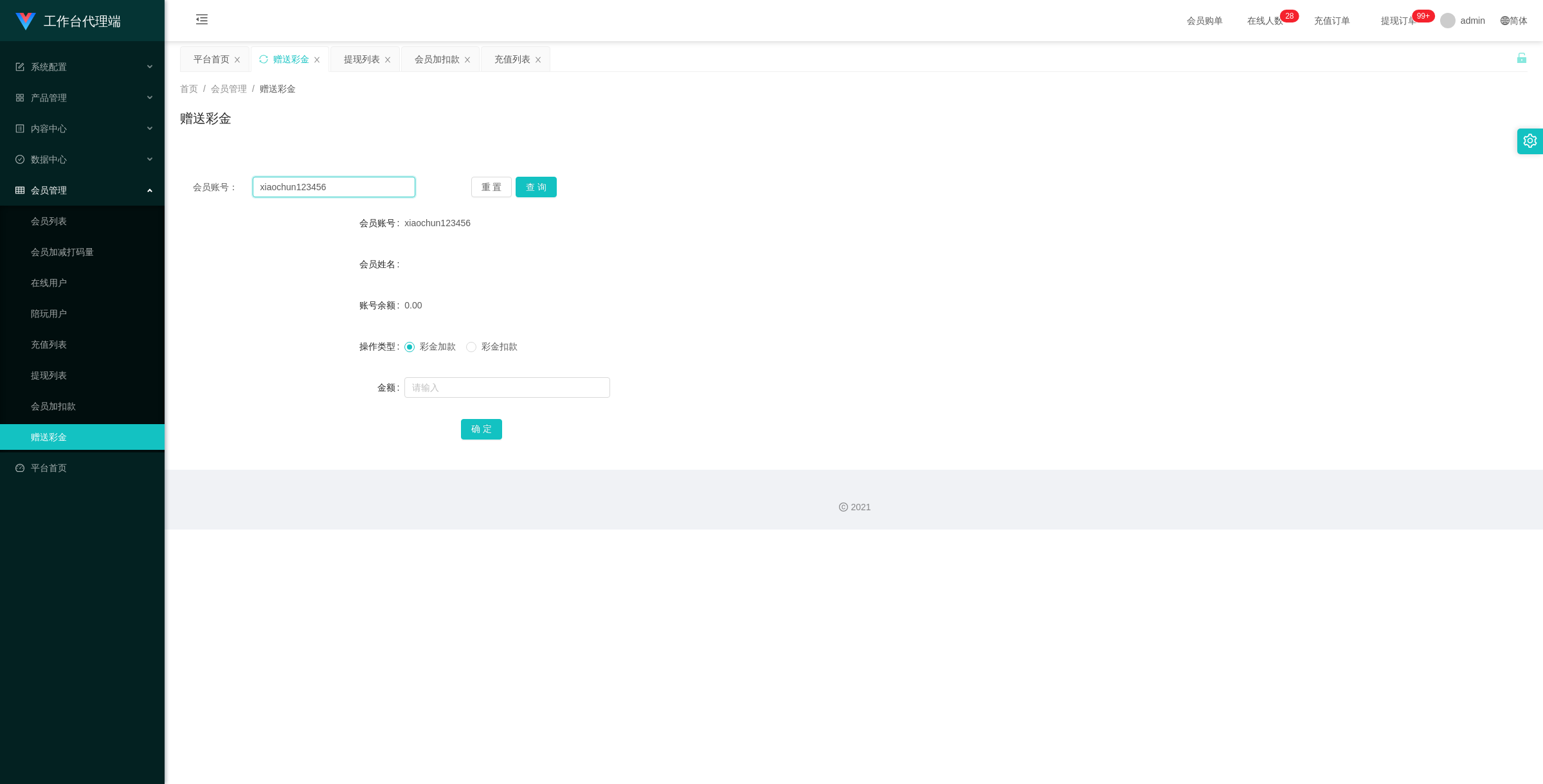
paste input "81722535"
click at [548, 187] on button "查 询" at bounding box center [535, 187] width 41 height 21
drag, startPoint x: 307, startPoint y: 184, endPoint x: 241, endPoint y: 157, distance: 71.3
click at [245, 158] on div "会员账号： 81722535 重 置 查 询 会员账号 81722535 会员姓名 账号余额 2800.00 操作类型 彩金加款 彩金扣款 金额 确 定" at bounding box center [853, 309] width 1347 height 322
paste input "Mfig99"
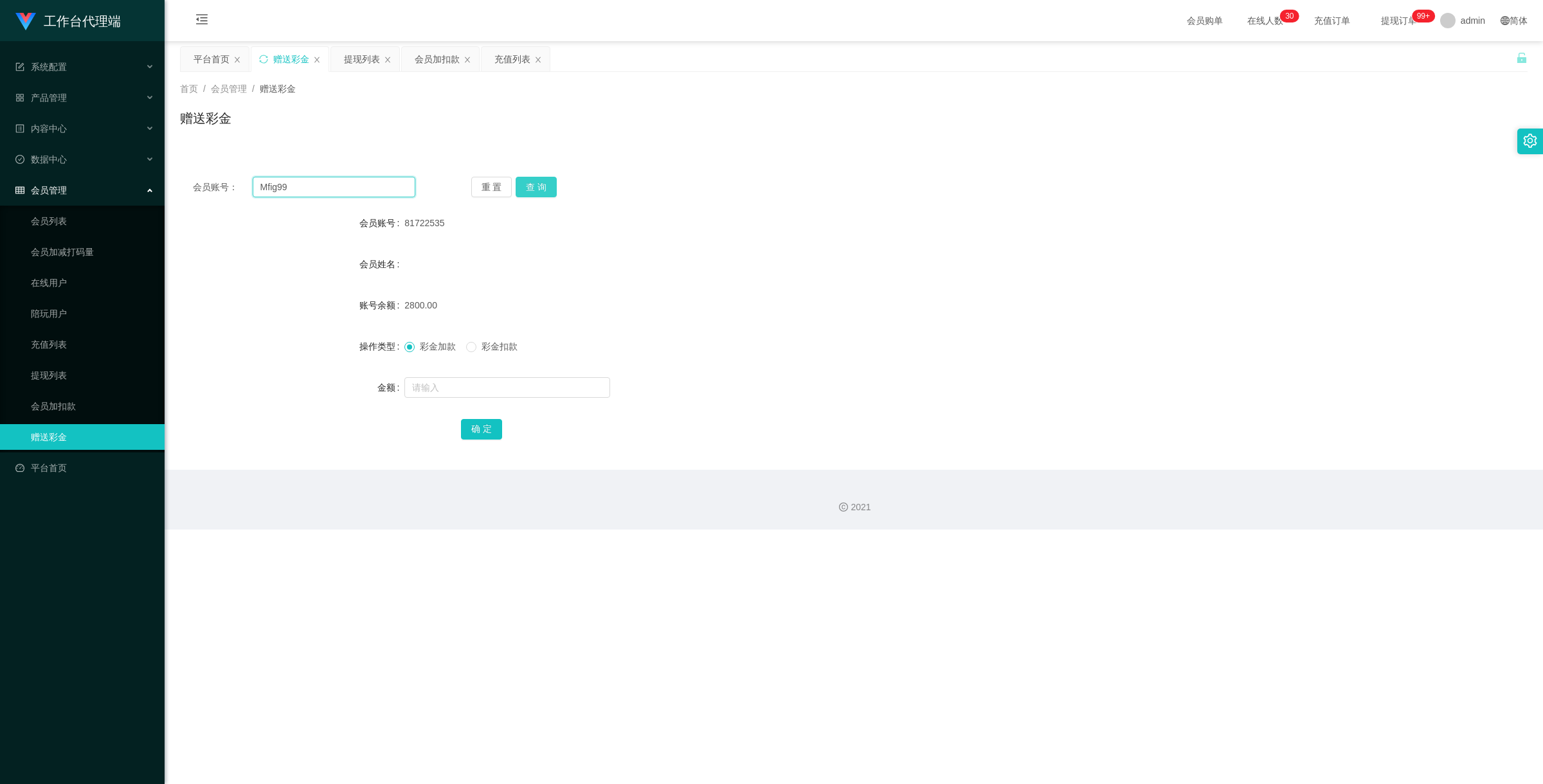
type input "Mfig99"
drag, startPoint x: 548, startPoint y: 183, endPoint x: 541, endPoint y: 188, distance: 8.6
click at [548, 183] on button "查 询" at bounding box center [535, 187] width 41 height 21
click at [479, 386] on input "text" at bounding box center [507, 388] width 205 height 21
type input "150"
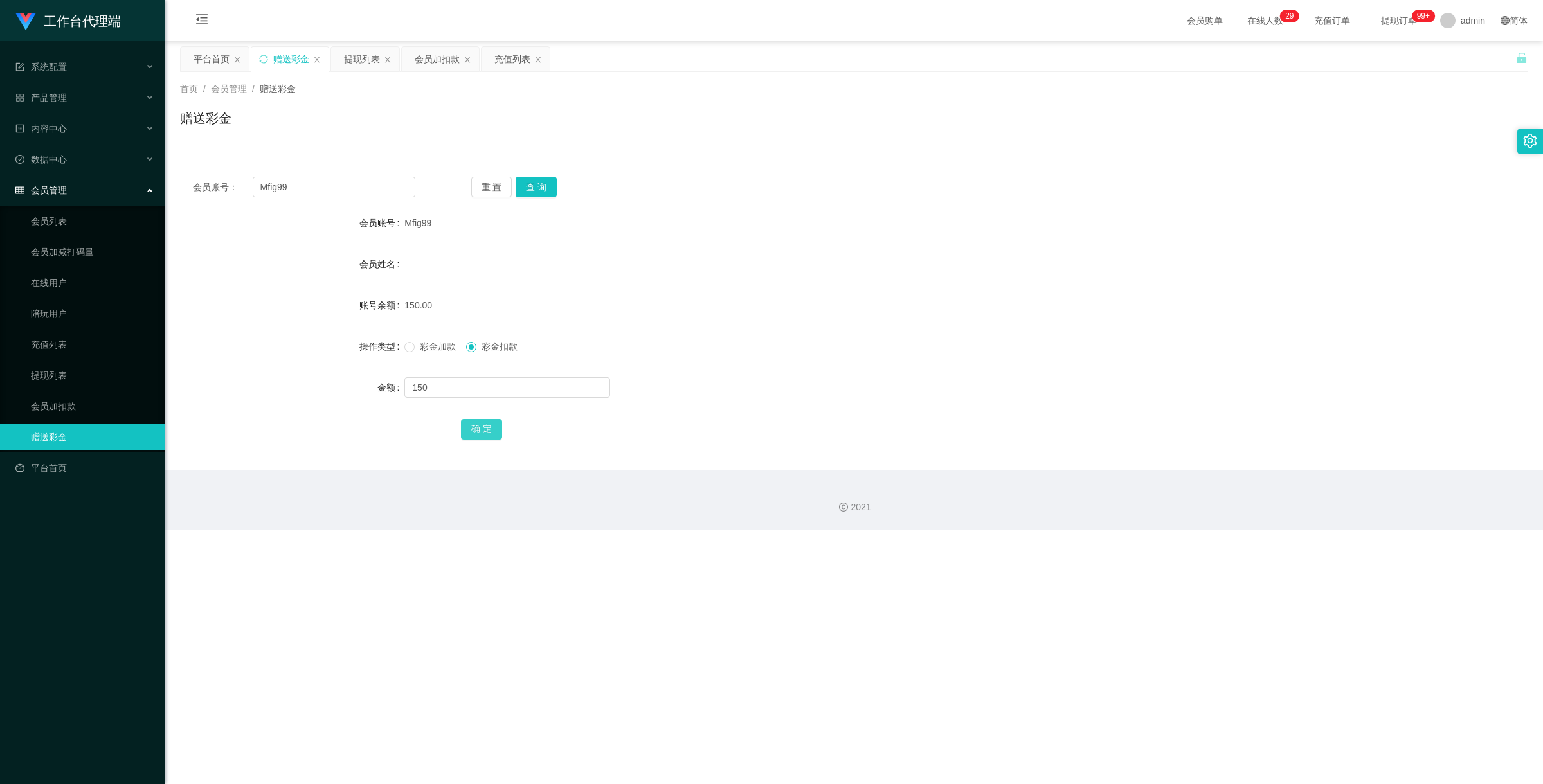
click at [499, 430] on button "确 定" at bounding box center [481, 430] width 41 height 21
